Goal: Information Seeking & Learning: Learn about a topic

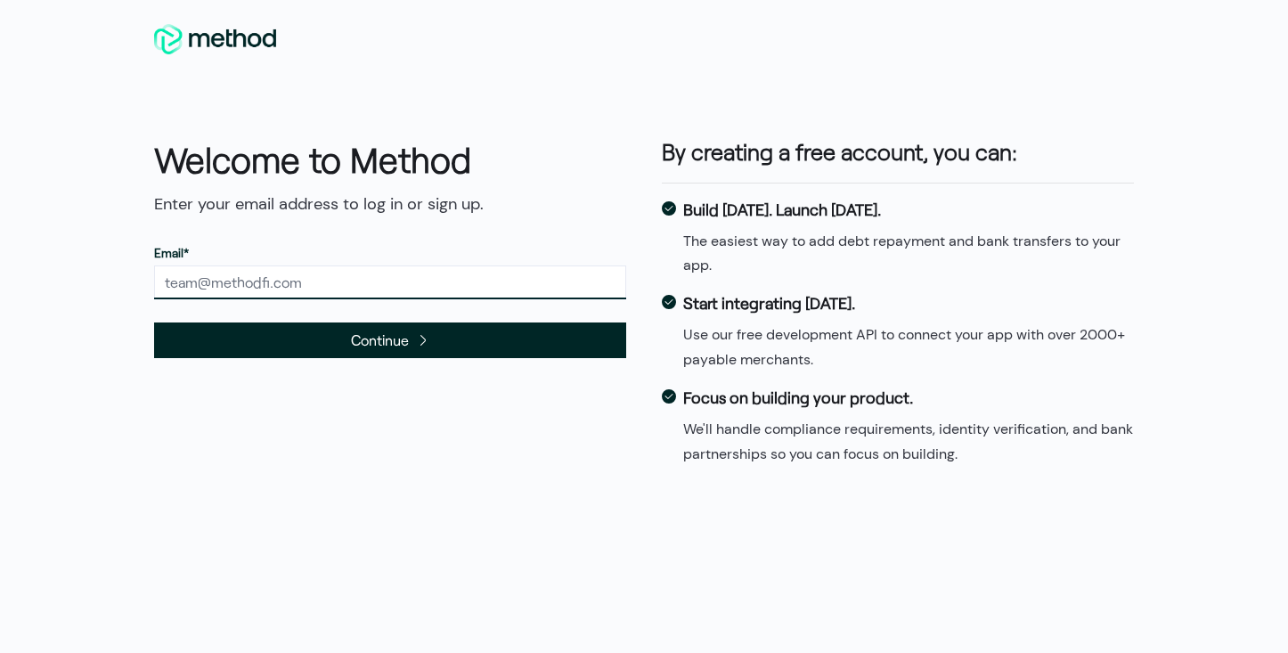
click at [347, 278] on input "text" at bounding box center [390, 282] width 472 height 34
type input "[PERSON_NAME][EMAIL_ADDRESS][DOMAIN_NAME]"
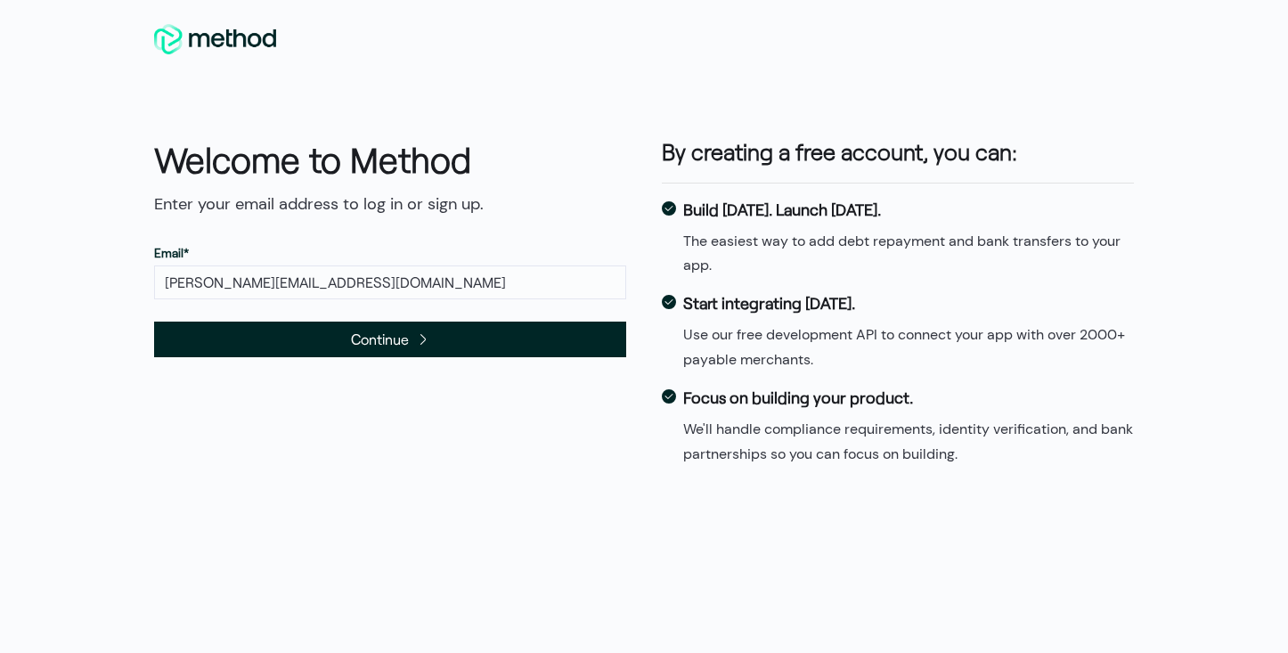
click at [346, 337] on span "Continue" at bounding box center [390, 339] width 472 height 36
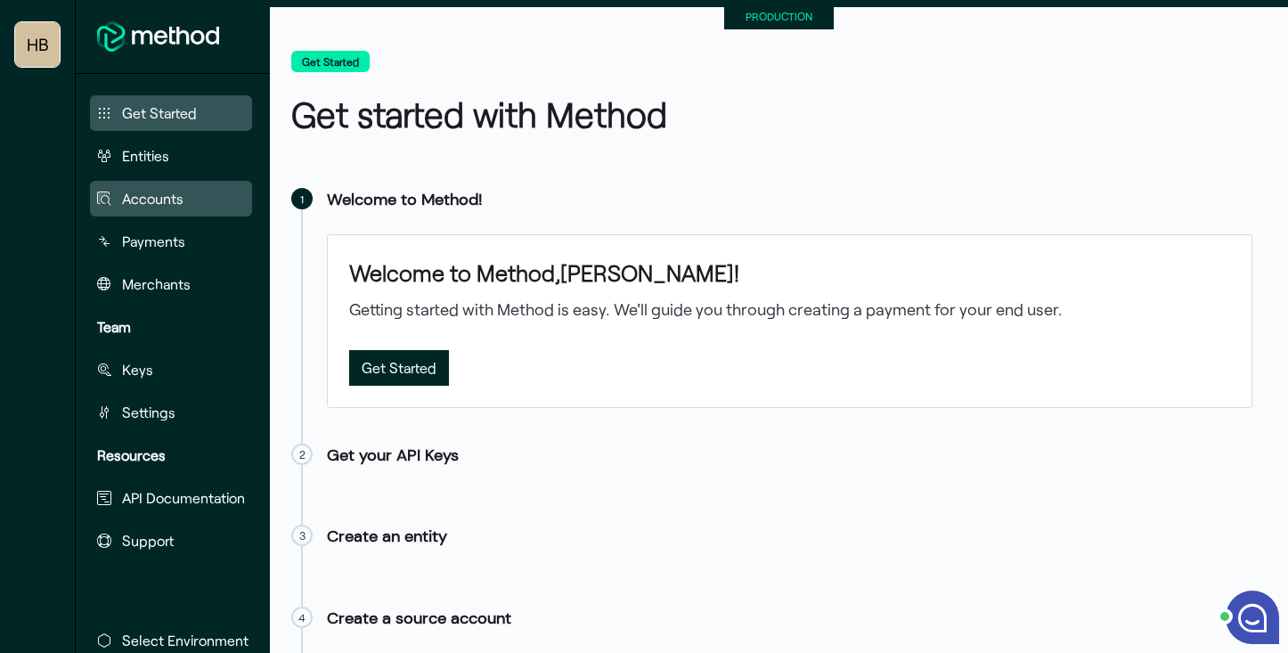
click at [144, 187] on button "Accounts" at bounding box center [171, 199] width 162 height 36
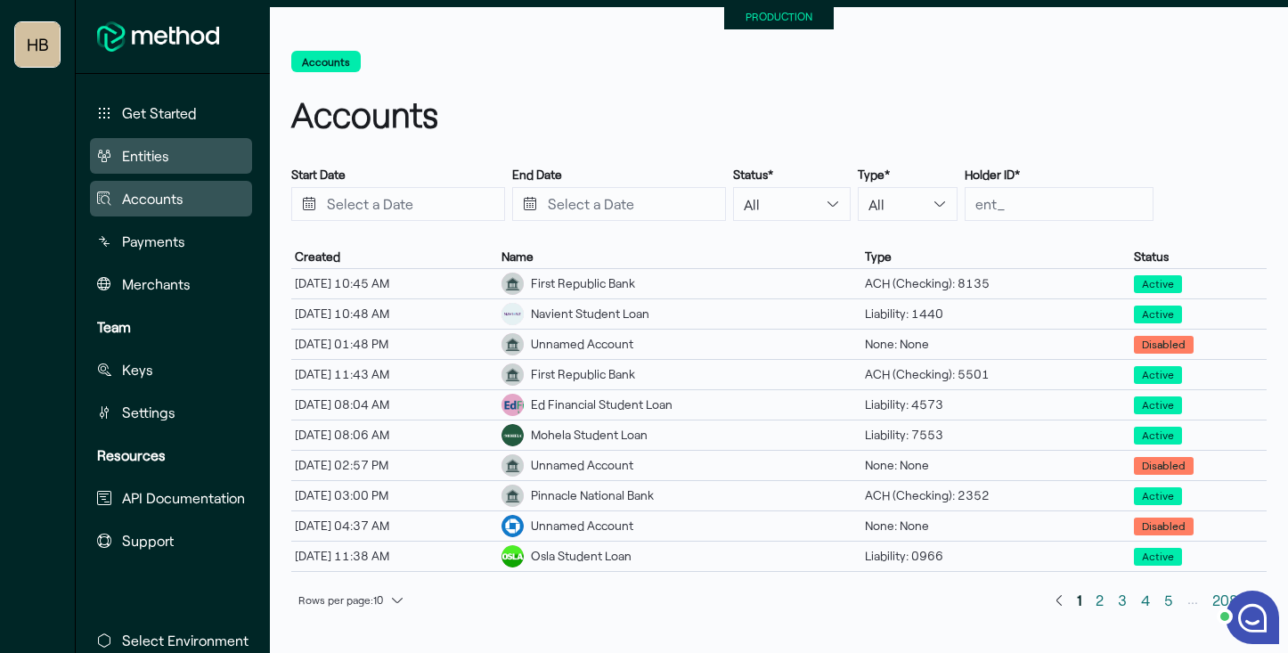
click at [190, 159] on button "Entities" at bounding box center [171, 156] width 162 height 36
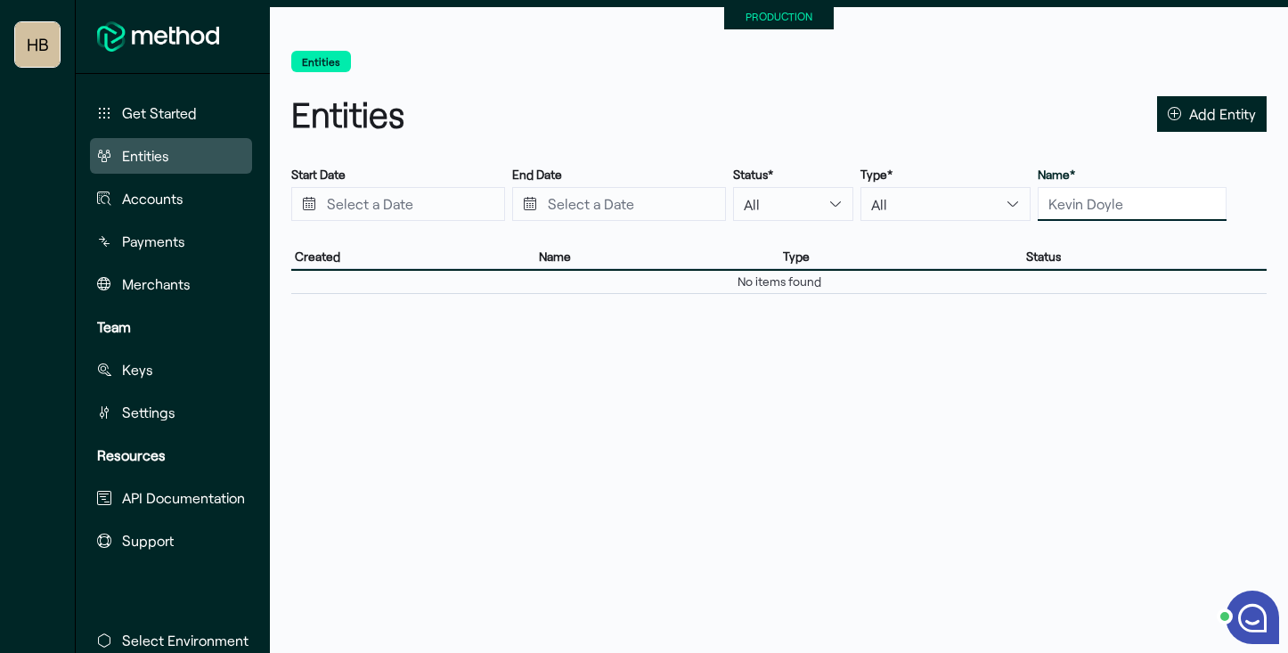
click at [1037, 211] on input "text" at bounding box center [1131, 204] width 189 height 34
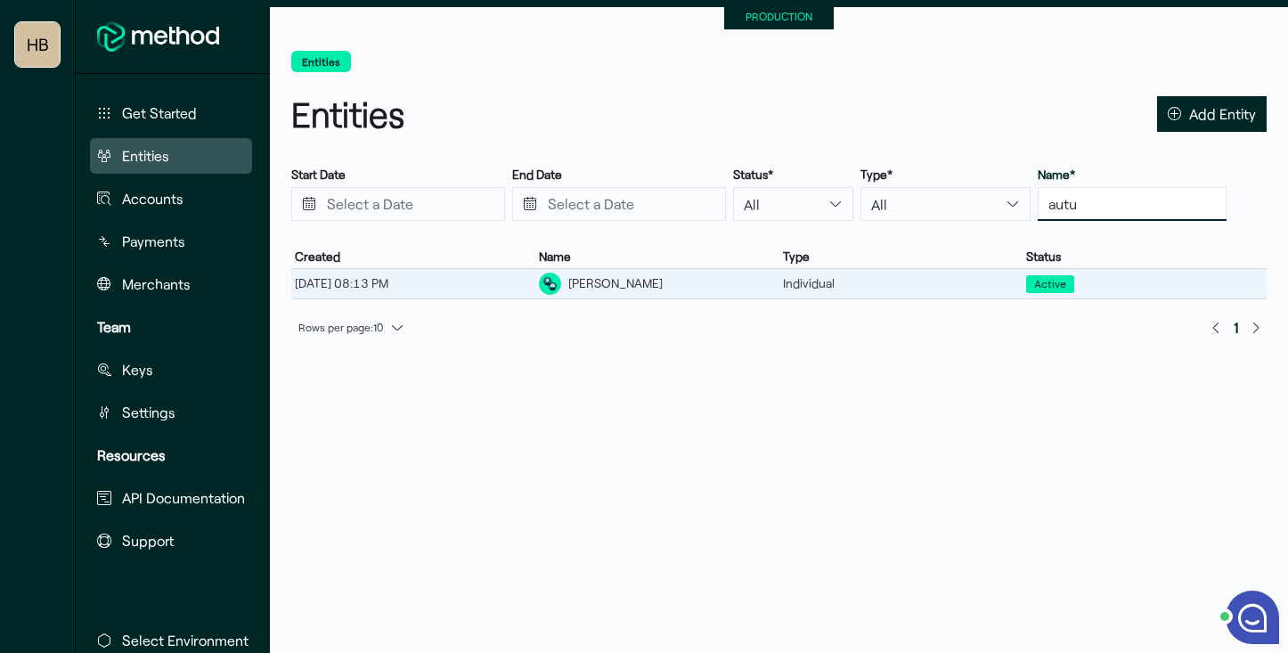
type input "autu"
click at [610, 280] on div "Autumn Waitschies" at bounding box center [615, 283] width 94 height 19
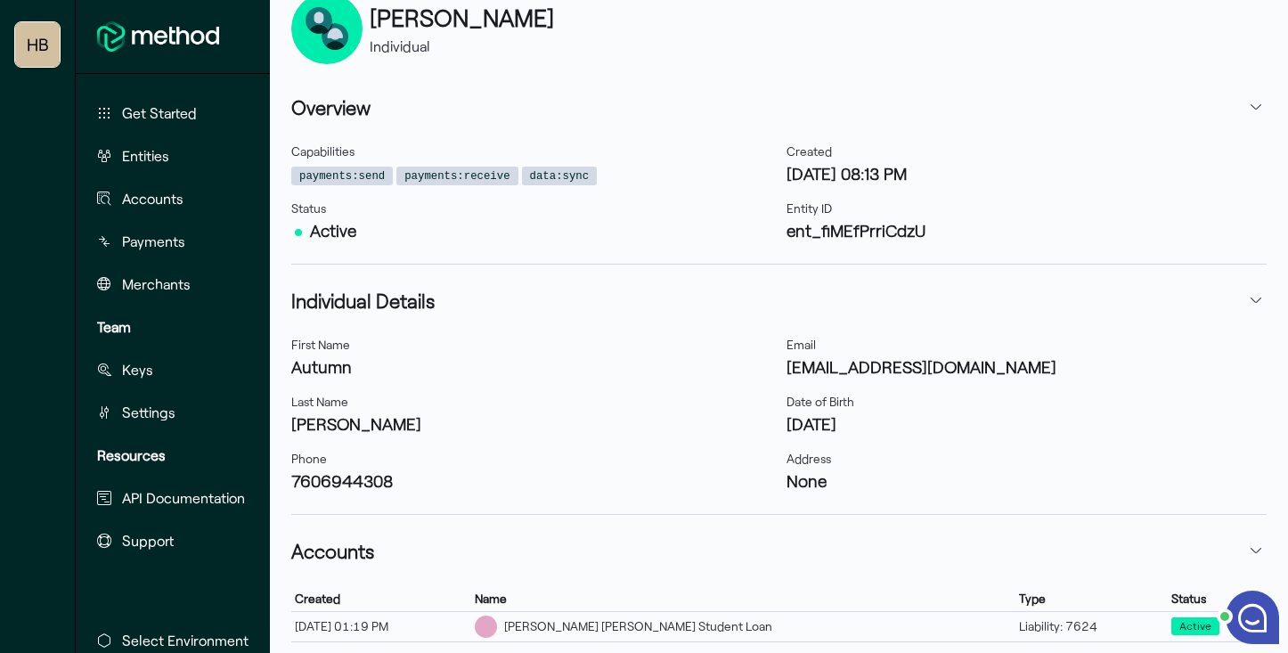
scroll to position [278, 0]
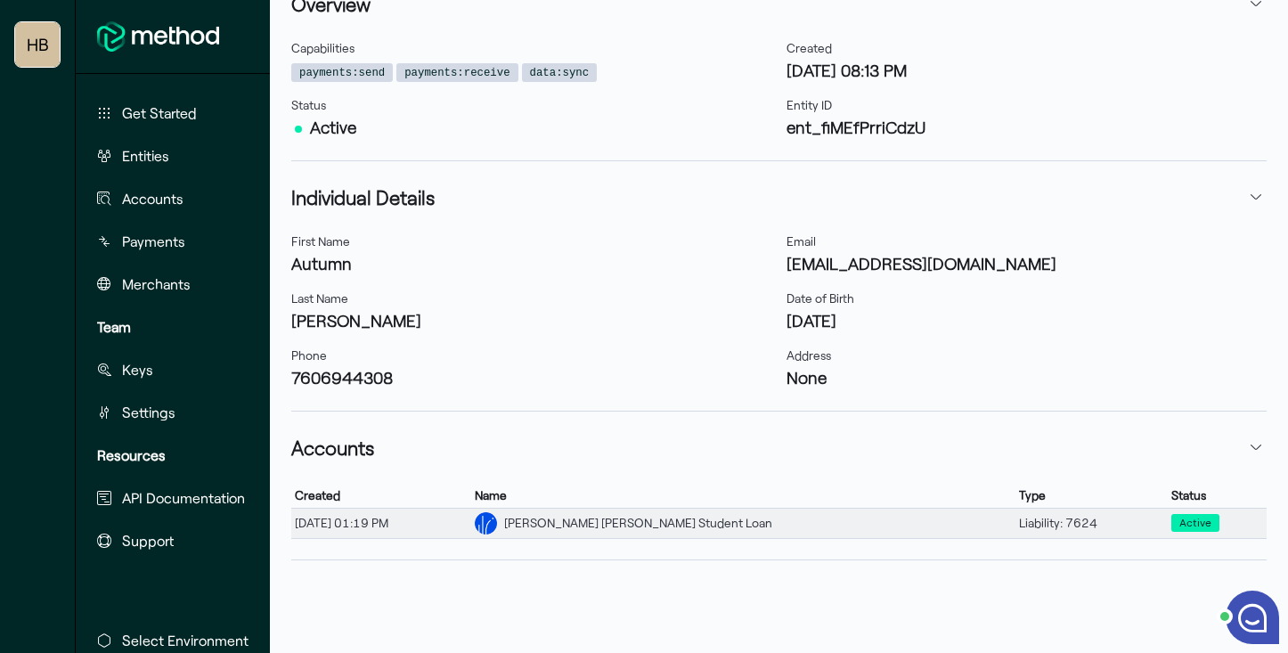
click at [636, 537] on td "Name Sallie Mae Student Loan" at bounding box center [743, 523] width 544 height 30
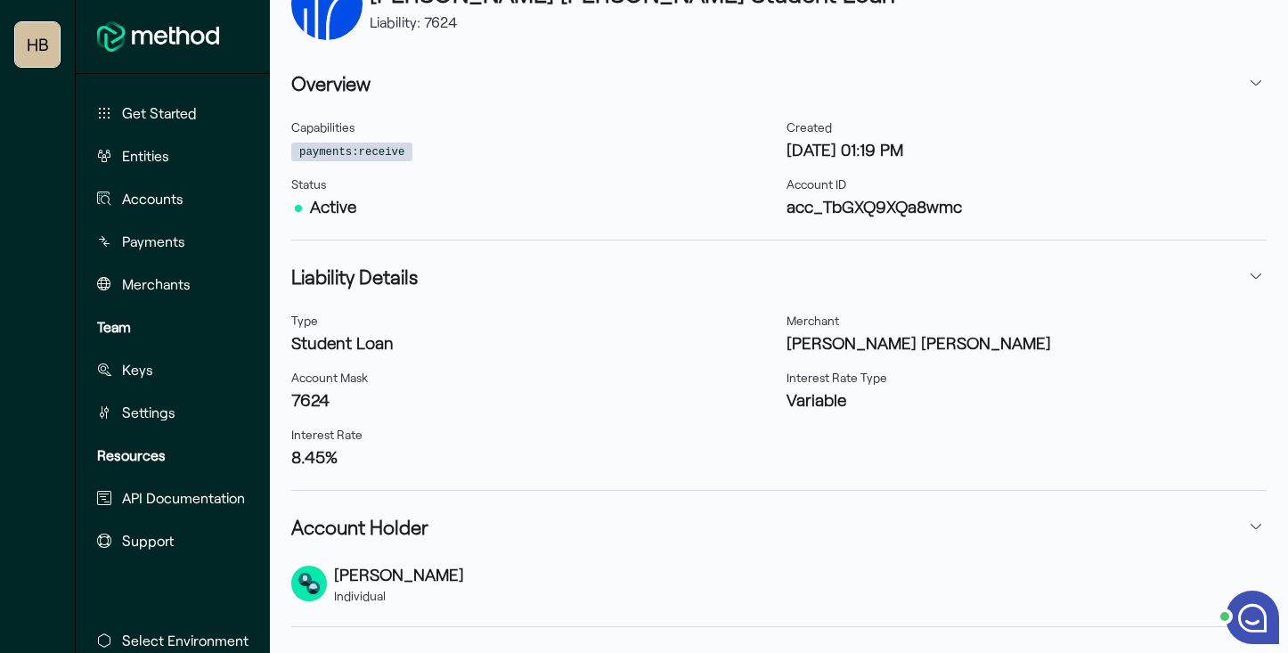
scroll to position [199, 0]
